Goal: Information Seeking & Learning: Learn about a topic

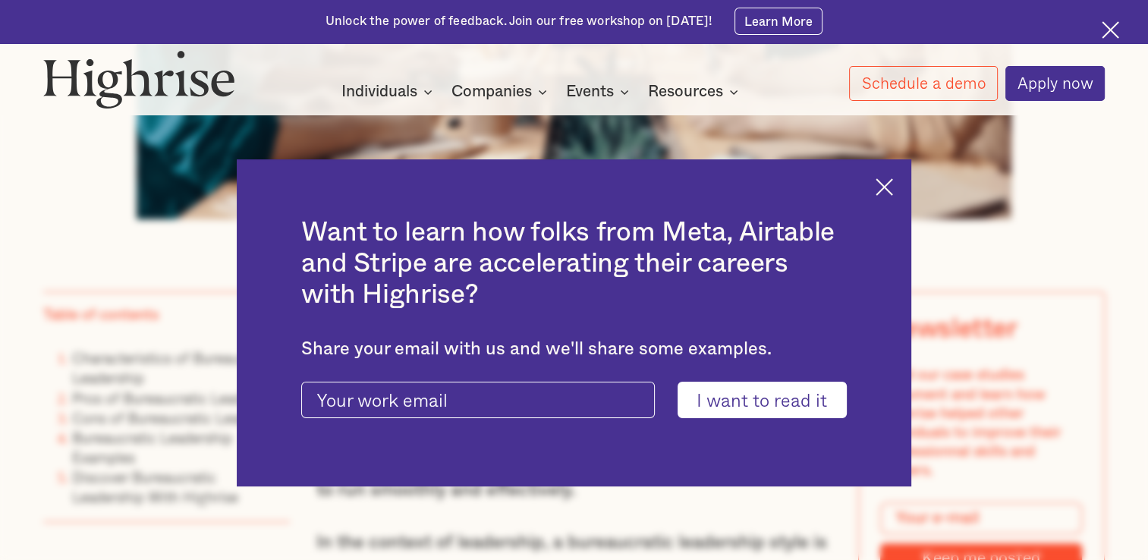
scroll to position [815, 0]
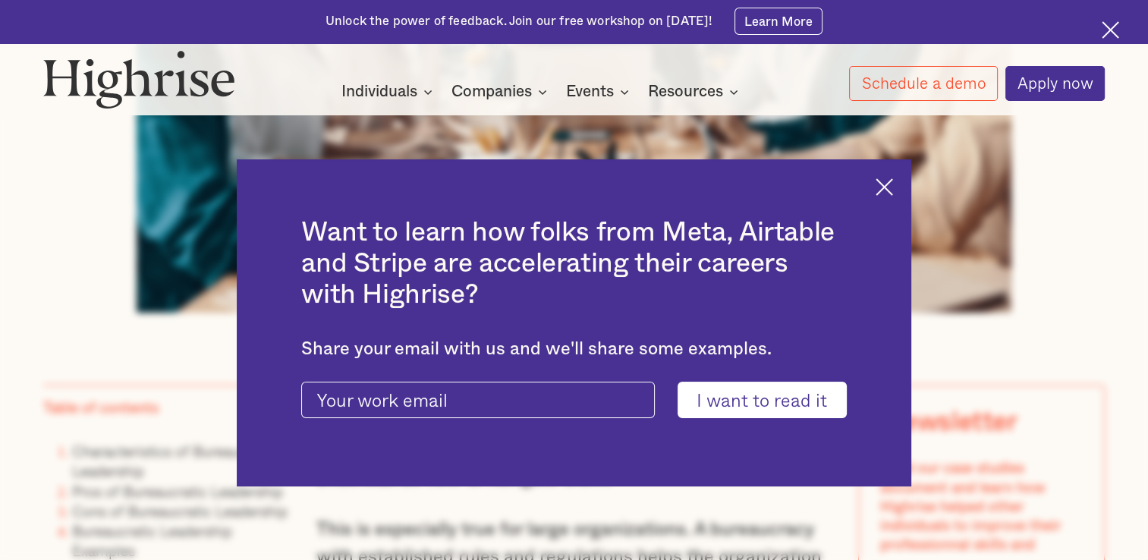
click at [904, 181] on div "Want to learn how folks from Meta, Airtable and Stripe are accelerating their c…" at bounding box center [574, 322] width 675 height 327
click at [893, 184] on img at bounding box center [884, 186] width 17 height 17
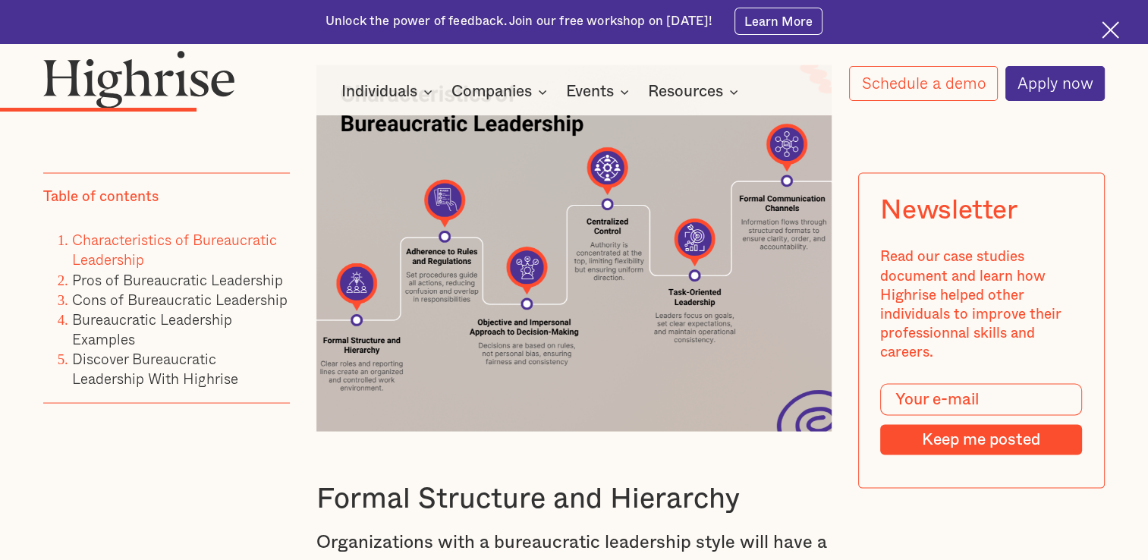
scroll to position [3015, 0]
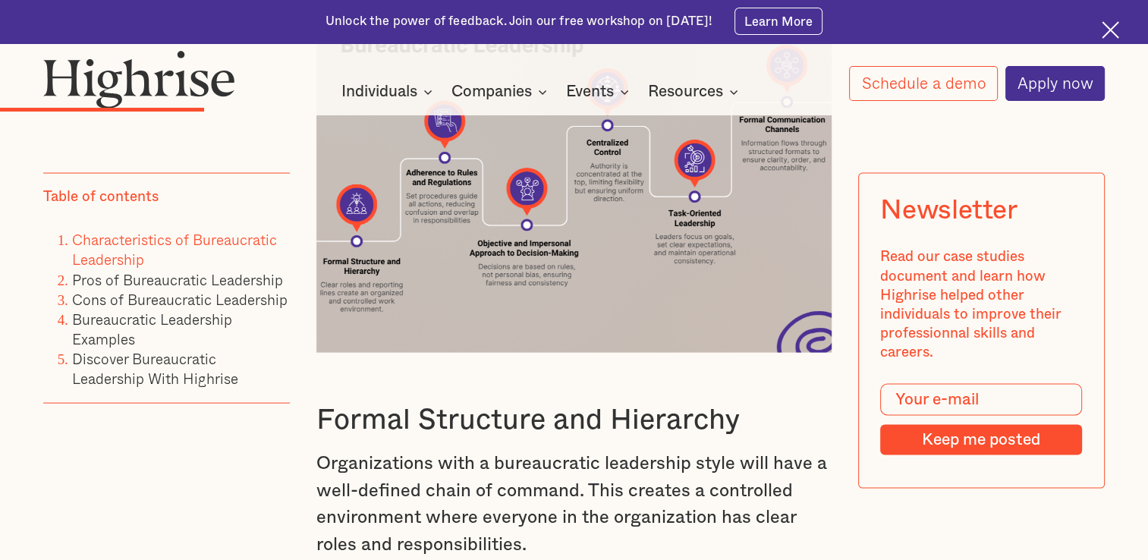
click at [664, 205] on img at bounding box center [575, 169] width 516 height 367
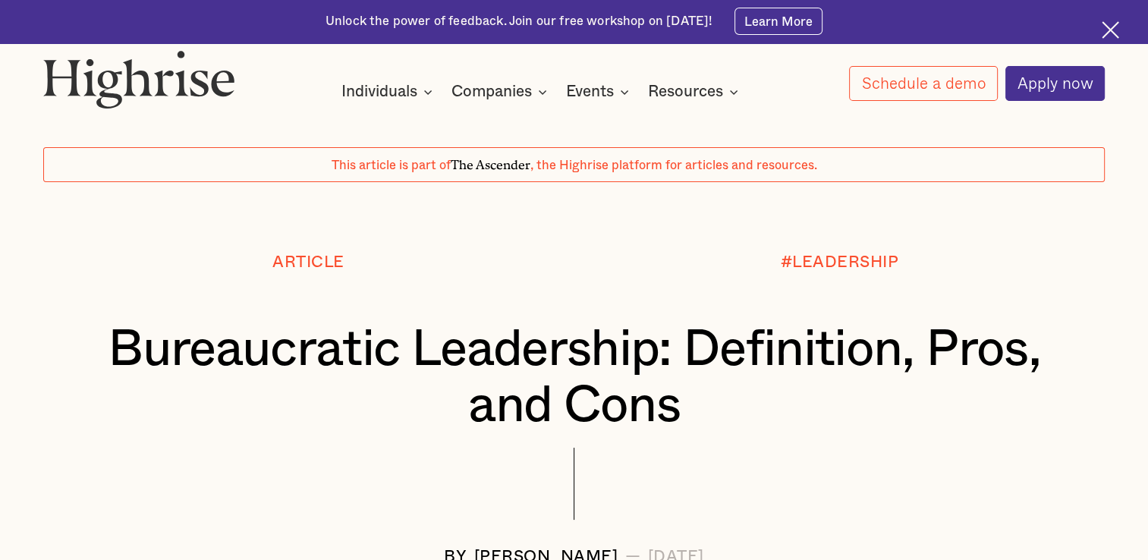
scroll to position [0, 0]
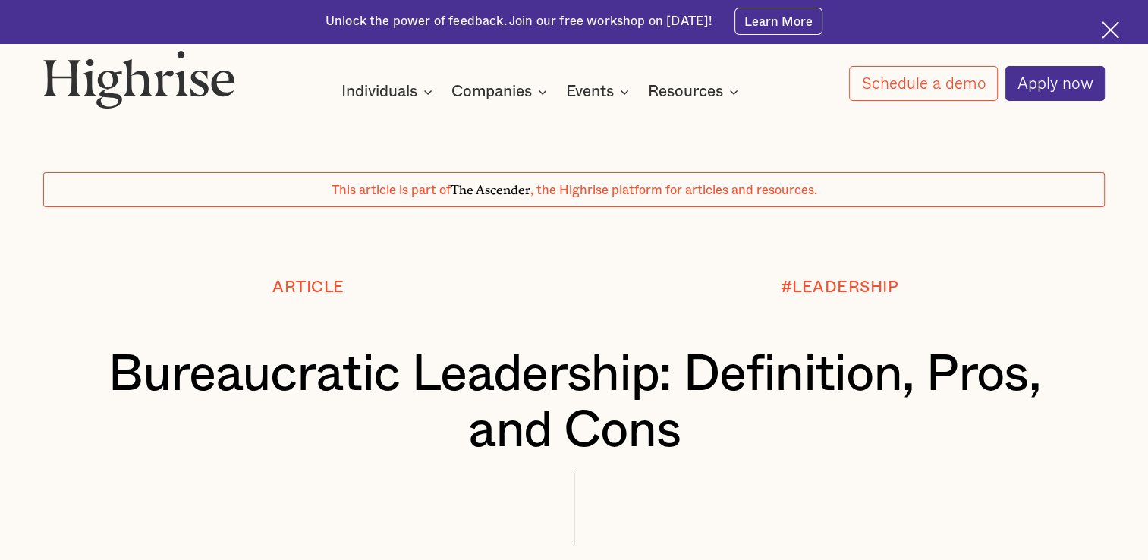
click at [1108, 29] on img at bounding box center [1110, 29] width 17 height 17
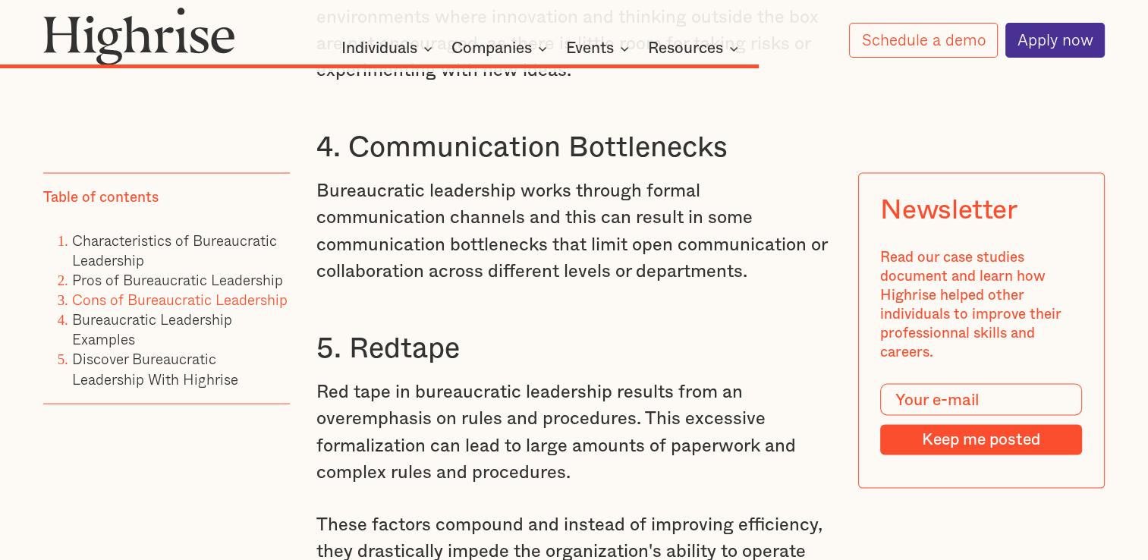
scroll to position [8750, 0]
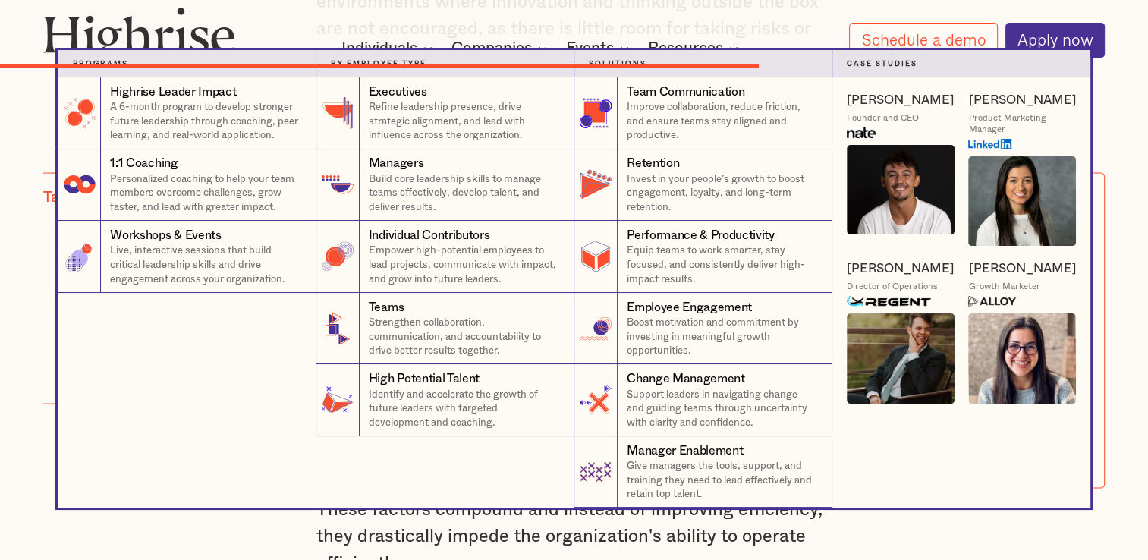
click at [1118, 161] on nav "Programs 4 Highrise Leader Impact Program A 6-month program to develop stronger…" at bounding box center [574, 279] width 1148 height 458
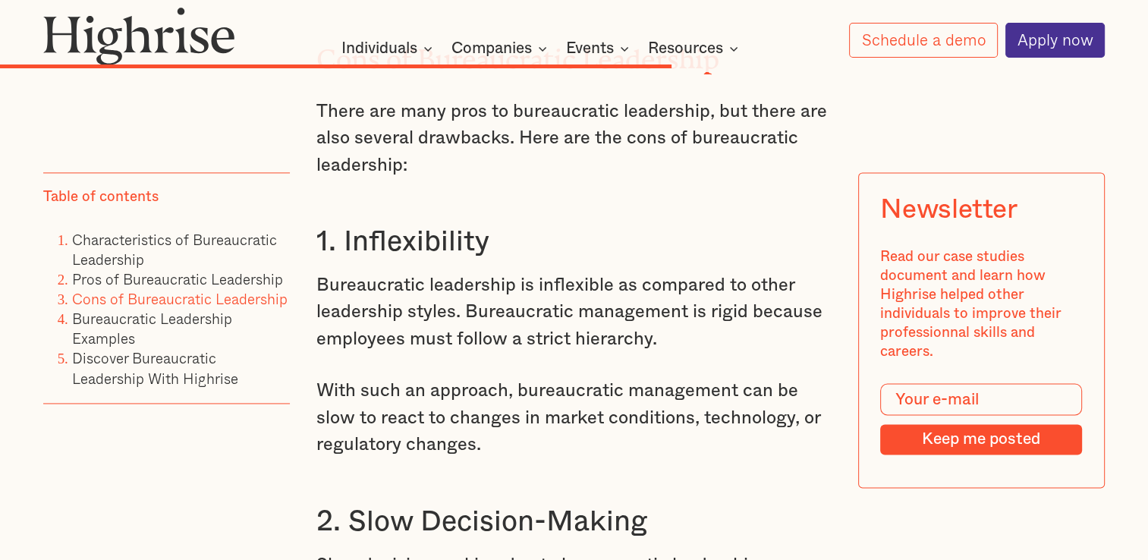
scroll to position [7934, 0]
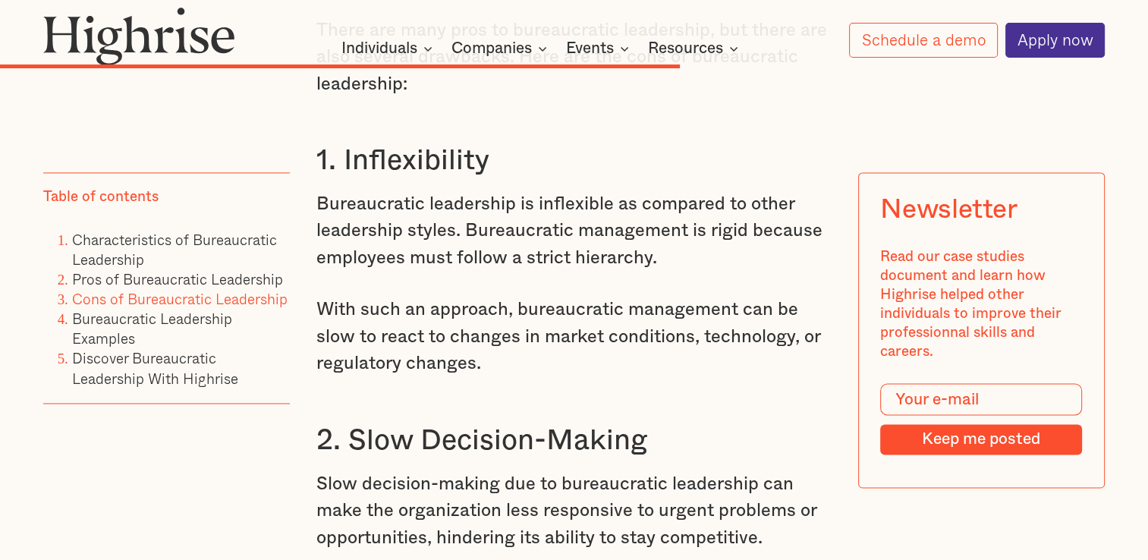
drag, startPoint x: 811, startPoint y: 467, endPoint x: 839, endPoint y: 506, distance: 48.3
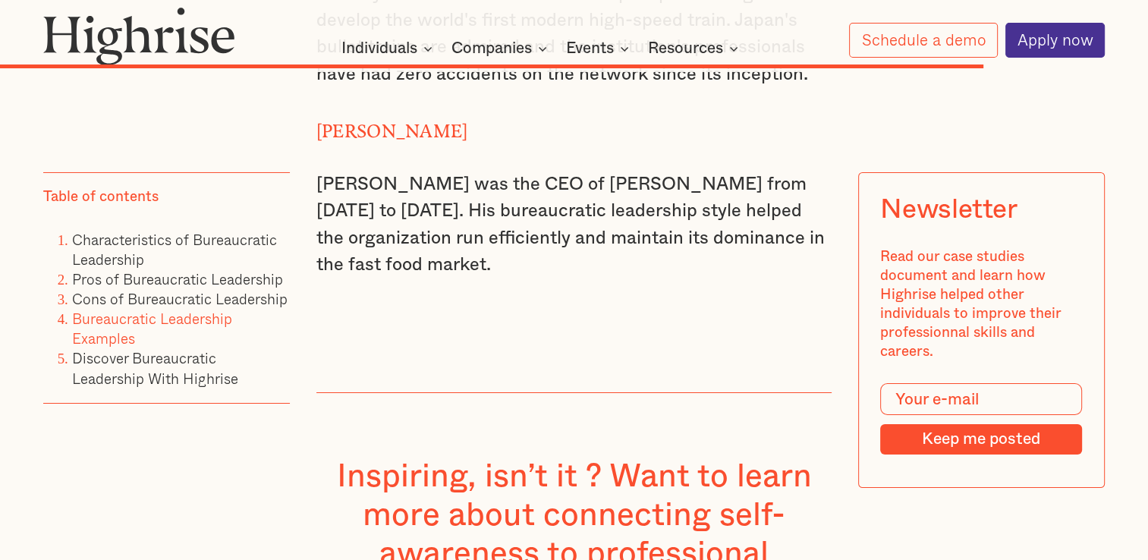
scroll to position [11041, 0]
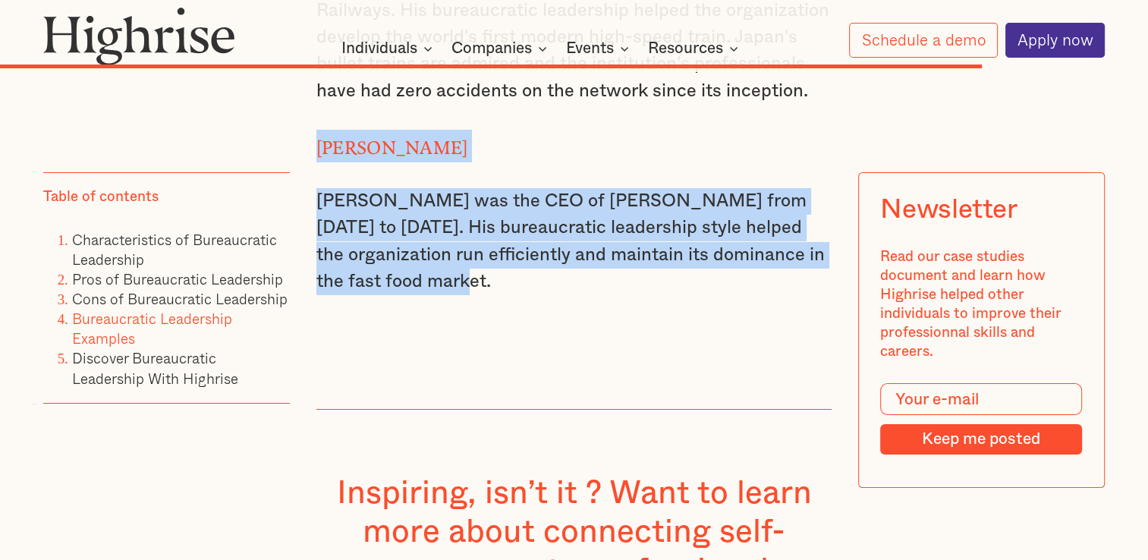
drag, startPoint x: 468, startPoint y: 354, endPoint x: 308, endPoint y: 207, distance: 217.6
copy div "[PERSON_NAME] [PERSON_NAME] was the CEO of [PERSON_NAME] from [DATE] to [DATE].…"
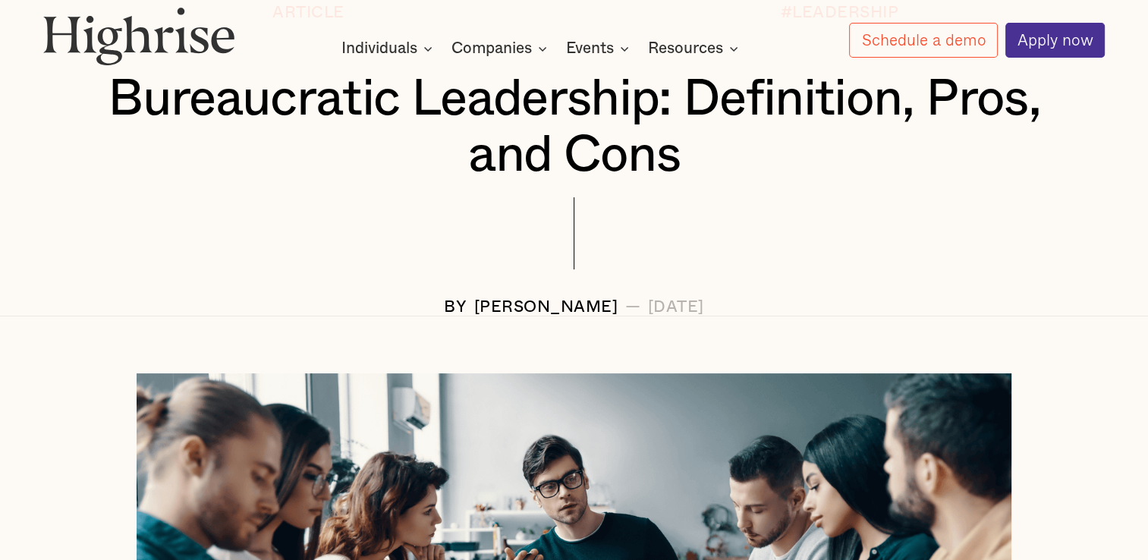
scroll to position [216, 0]
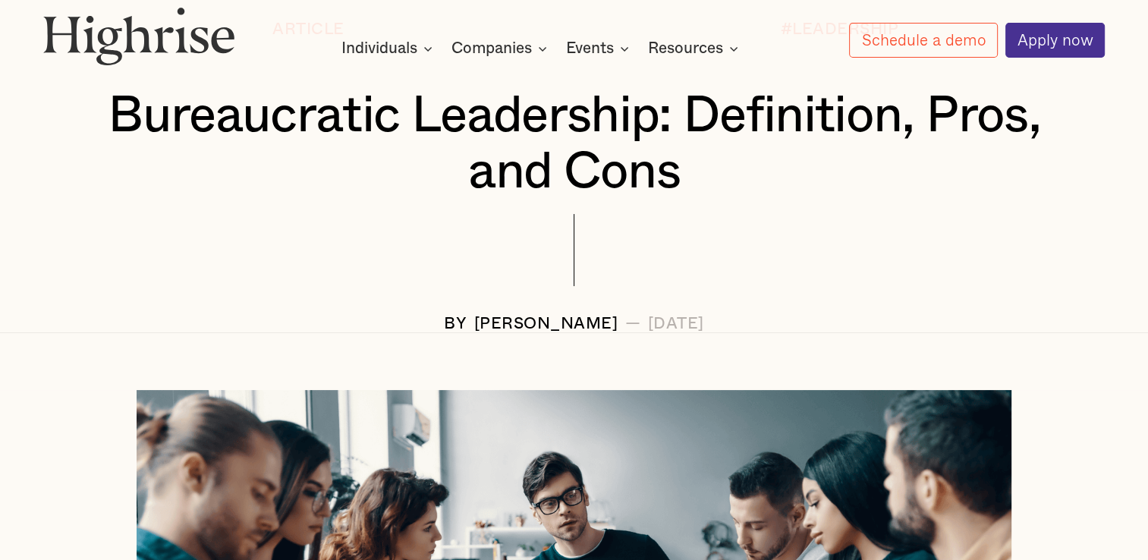
click at [1062, 219] on div at bounding box center [574, 264] width 1063 height 100
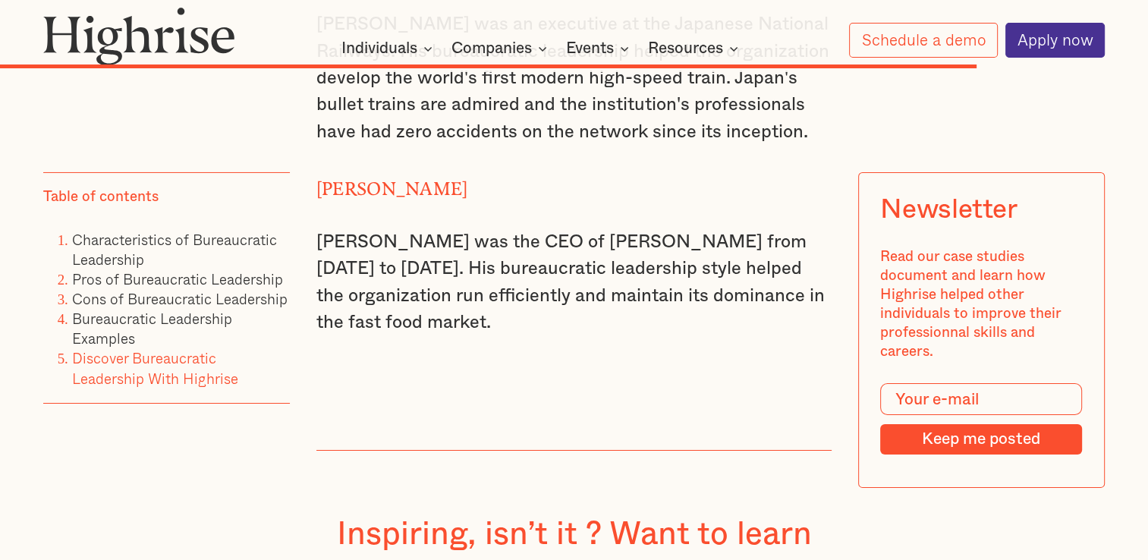
scroll to position [11065, 0]
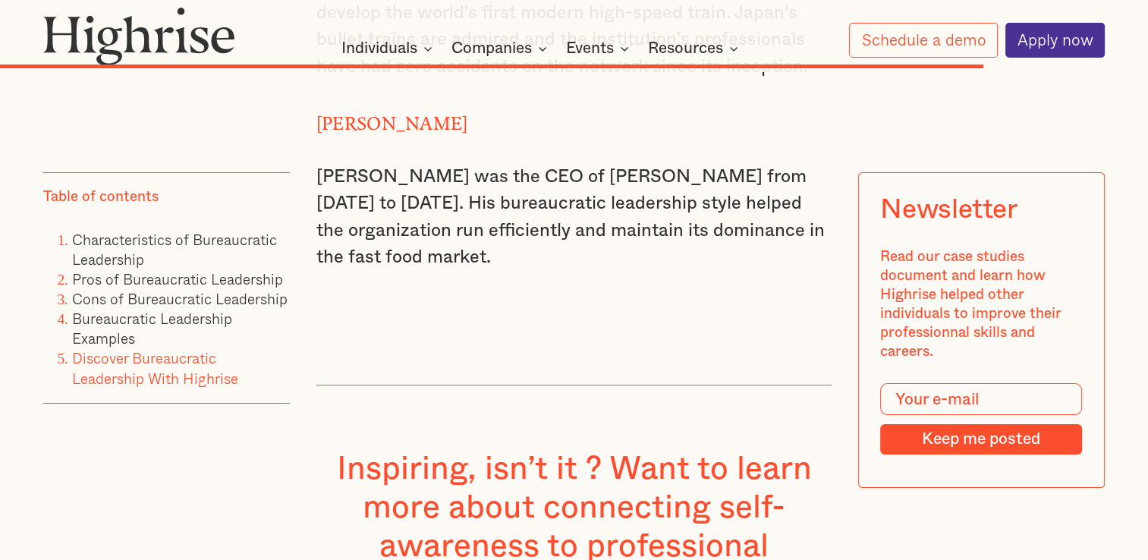
click at [461, 247] on p "[PERSON_NAME] was the CEO of [PERSON_NAME] from [DATE] to [DATE]. His bureaucra…" at bounding box center [575, 218] width 516 height 108
